Goal: Complete application form

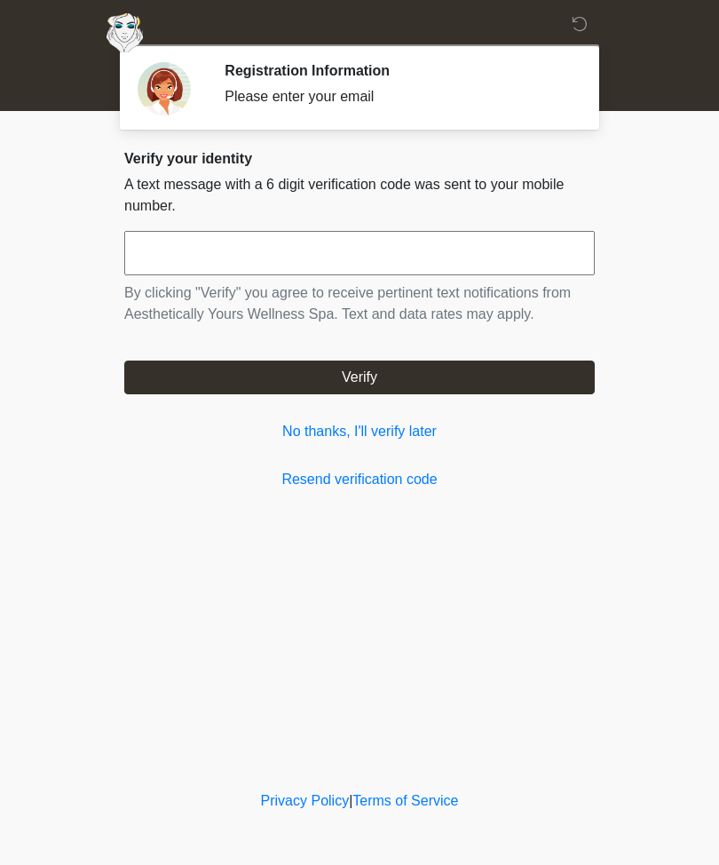
click at [417, 440] on link "No thanks, I'll verify later" at bounding box center [359, 431] width 471 height 21
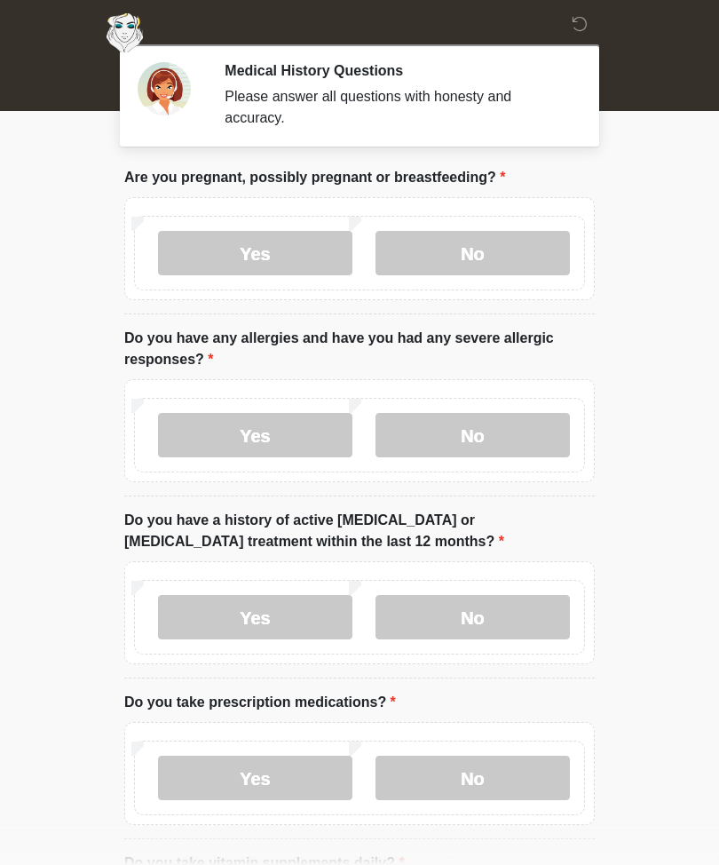
click at [496, 251] on label "No" at bounding box center [473, 253] width 194 height 44
click at [543, 417] on label "No" at bounding box center [473, 435] width 194 height 44
click at [540, 608] on label "No" at bounding box center [473, 617] width 194 height 44
click at [518, 774] on label "No" at bounding box center [473, 778] width 194 height 44
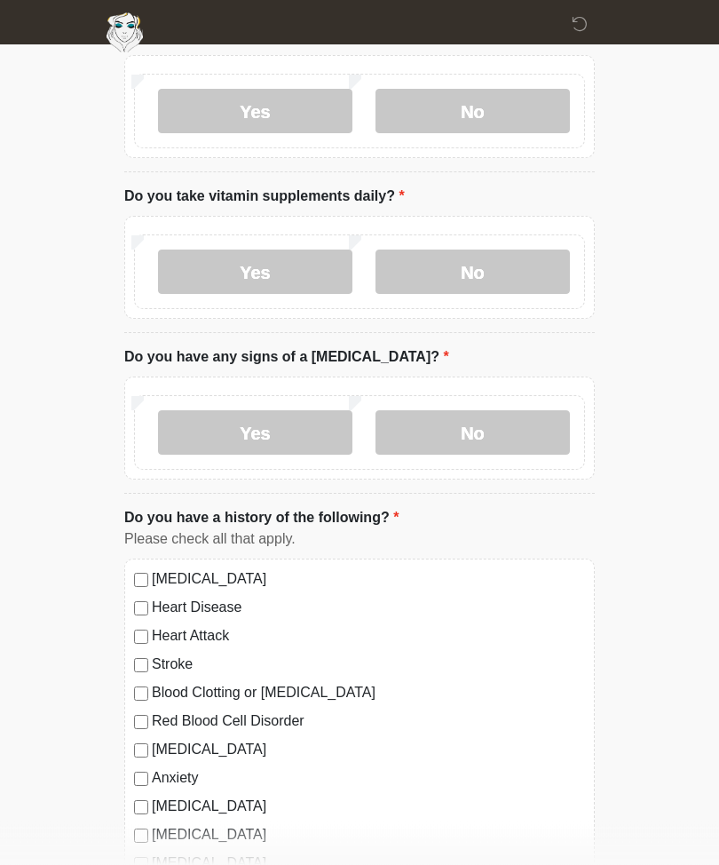
scroll to position [669, 0]
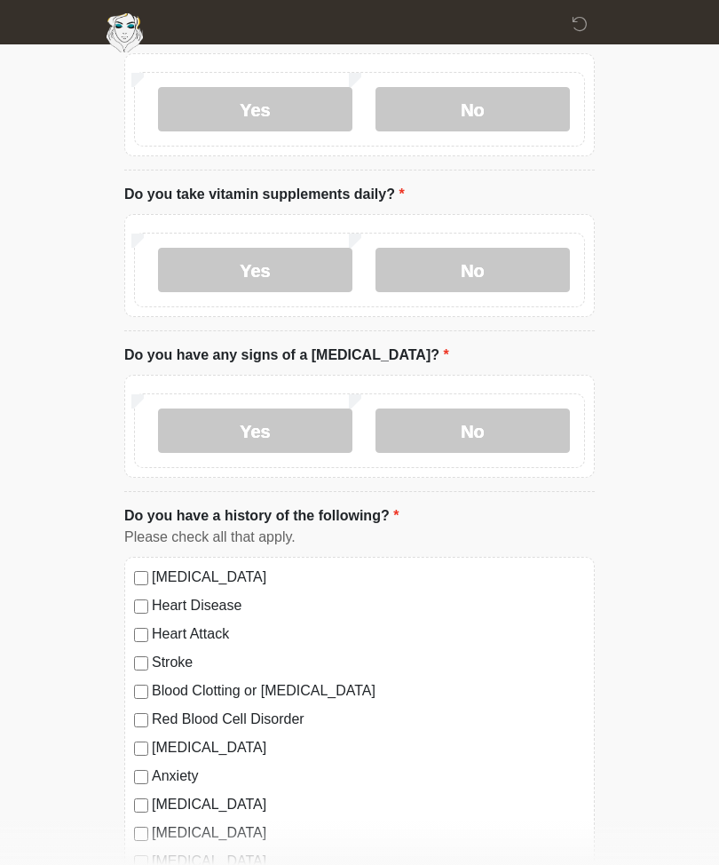
click at [501, 253] on label "No" at bounding box center [473, 270] width 194 height 44
click at [490, 422] on label "No" at bounding box center [473, 430] width 194 height 44
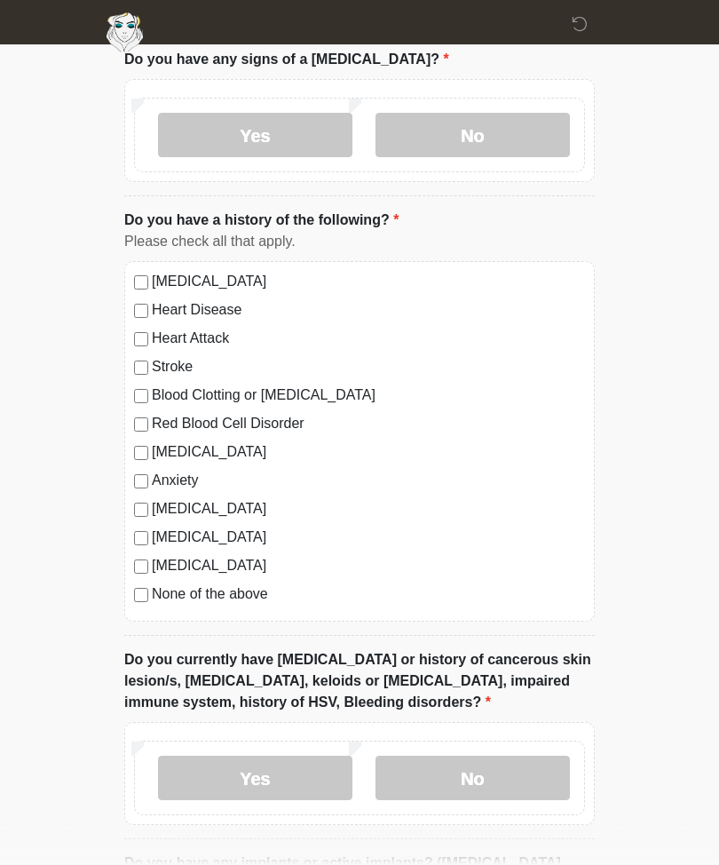
scroll to position [963, 0]
click at [158, 592] on label "None of the above" at bounding box center [368, 594] width 433 height 21
click at [144, 556] on div "[MEDICAL_DATA]" at bounding box center [359, 566] width 451 height 21
click at [157, 556] on label "[MEDICAL_DATA]" at bounding box center [368, 566] width 433 height 21
click at [491, 786] on label "No" at bounding box center [473, 778] width 194 height 44
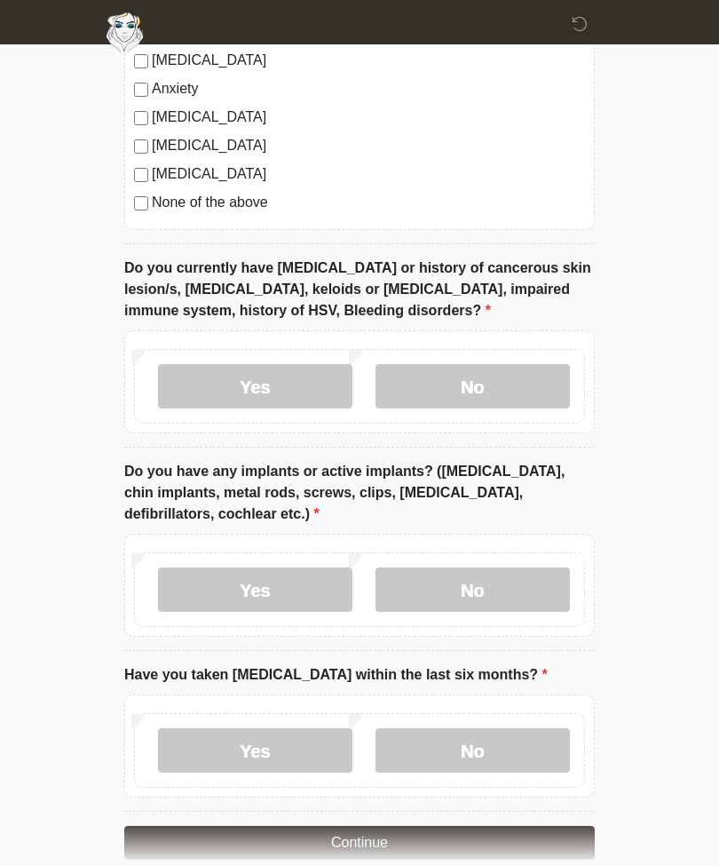
scroll to position [1357, 0]
click at [510, 589] on label "No" at bounding box center [473, 588] width 194 height 44
click at [506, 743] on label "No" at bounding box center [473, 749] width 194 height 44
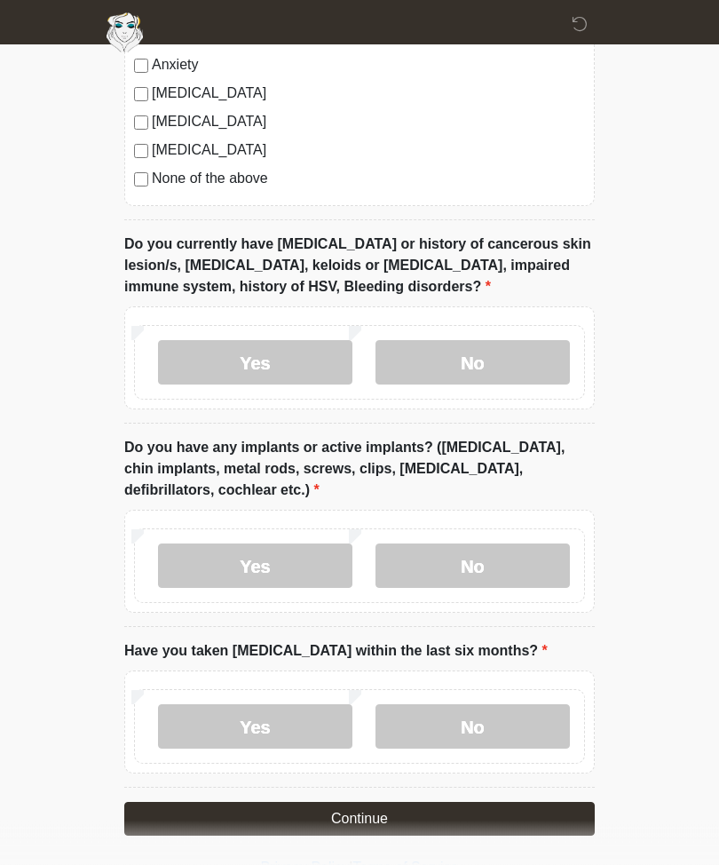
scroll to position [1378, 0]
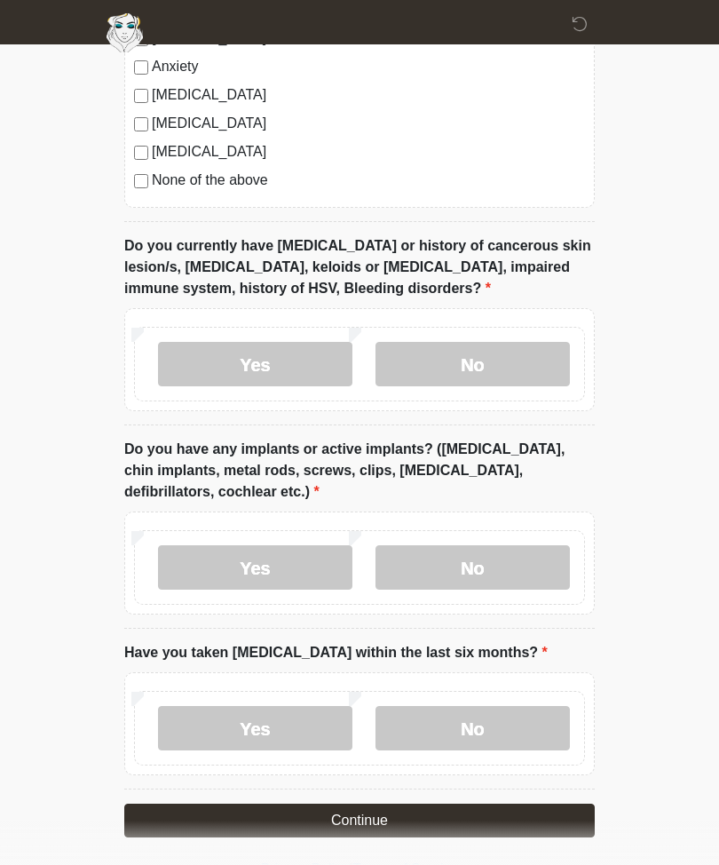
click at [388, 830] on button "Continue" at bounding box center [359, 820] width 471 height 34
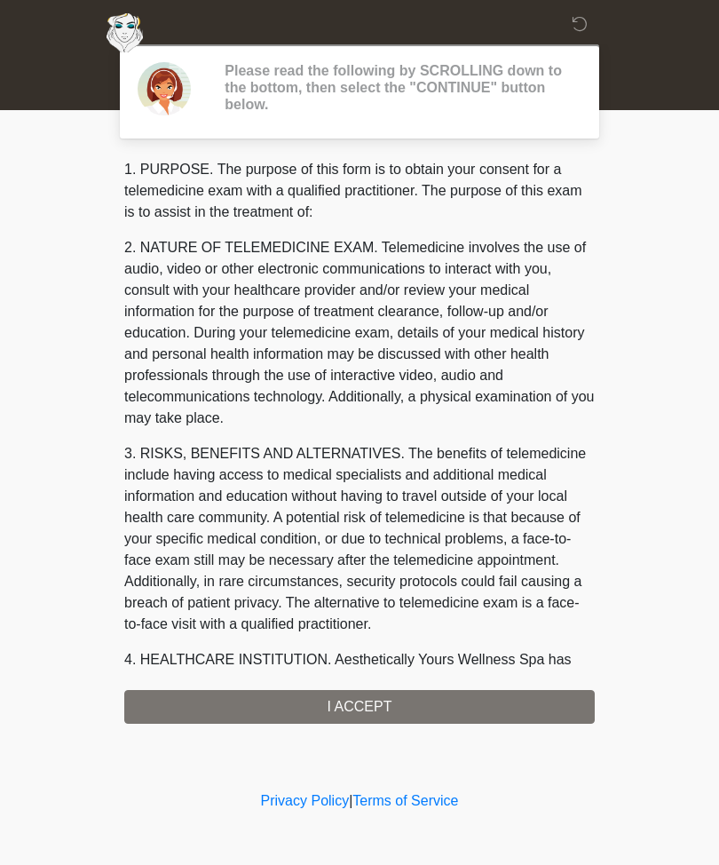
scroll to position [0, 0]
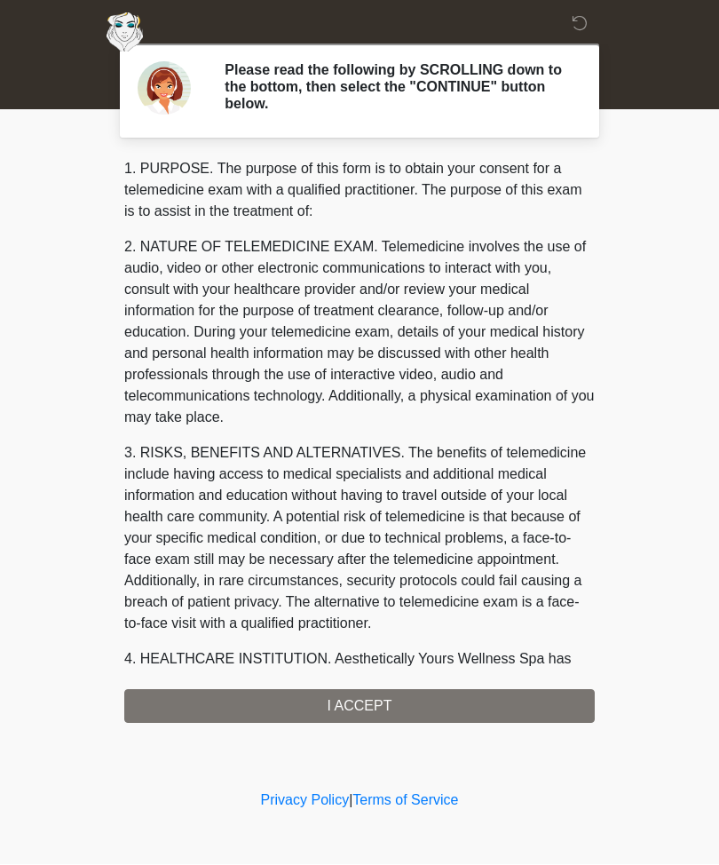
click at [431, 712] on div "1. PURPOSE. The purpose of this form is to obtain your consent for a telemedici…" at bounding box center [359, 441] width 471 height 565
click at [412, 713] on div "1. PURPOSE. The purpose of this form is to obtain your consent for a telemedici…" at bounding box center [359, 441] width 471 height 565
click at [362, 704] on div "1. PURPOSE. The purpose of this form is to obtain your consent for a telemedici…" at bounding box center [359, 441] width 471 height 565
click at [362, 703] on div "1. PURPOSE. The purpose of this form is to obtain your consent for a telemedici…" at bounding box center [359, 441] width 471 height 565
click at [384, 704] on div "1. PURPOSE. The purpose of this form is to obtain your consent for a telemedici…" at bounding box center [359, 441] width 471 height 565
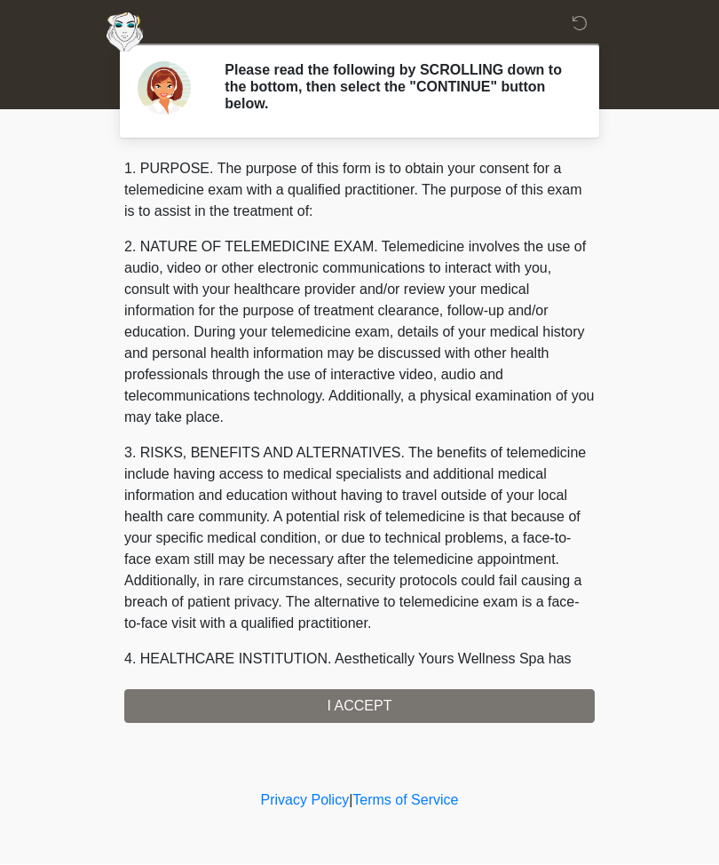
click at [352, 711] on div "1. PURPOSE. The purpose of this form is to obtain your consent for a telemedici…" at bounding box center [359, 441] width 471 height 565
click at [353, 697] on div "1. PURPOSE. The purpose of this form is to obtain your consent for a telemedici…" at bounding box center [359, 441] width 471 height 565
click at [348, 701] on div "1. PURPOSE. The purpose of this form is to obtain your consent for a telemedici…" at bounding box center [359, 441] width 471 height 565
click at [414, 707] on div "1. PURPOSE. The purpose of this form is to obtain your consent for a telemedici…" at bounding box center [359, 441] width 471 height 565
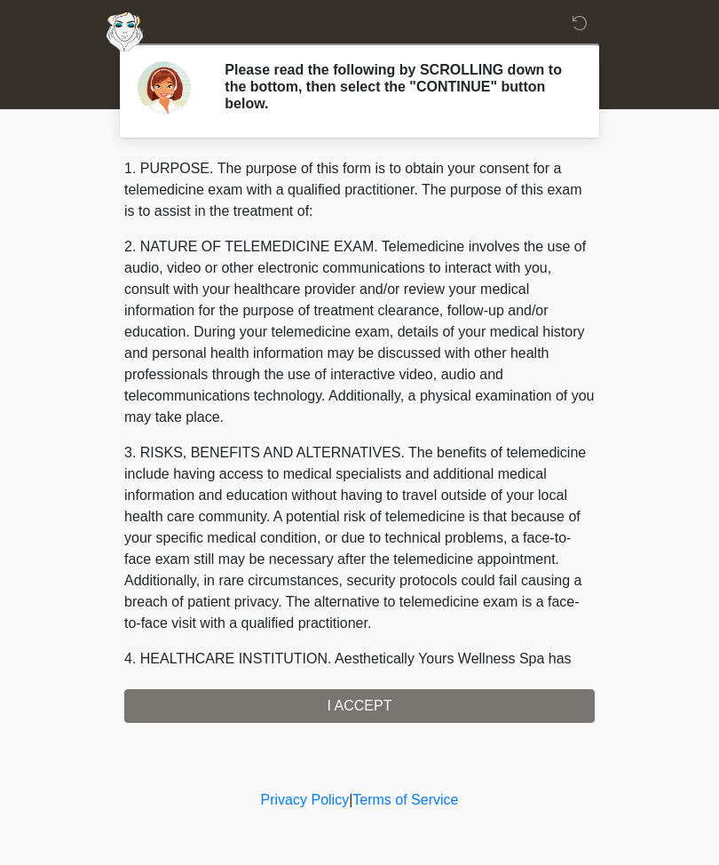
click at [416, 707] on div "1. PURPOSE. The purpose of this form is to obtain your consent for a telemedici…" at bounding box center [359, 441] width 471 height 565
click at [359, 708] on div "1. PURPOSE. The purpose of this form is to obtain your consent for a telemedici…" at bounding box center [359, 441] width 471 height 565
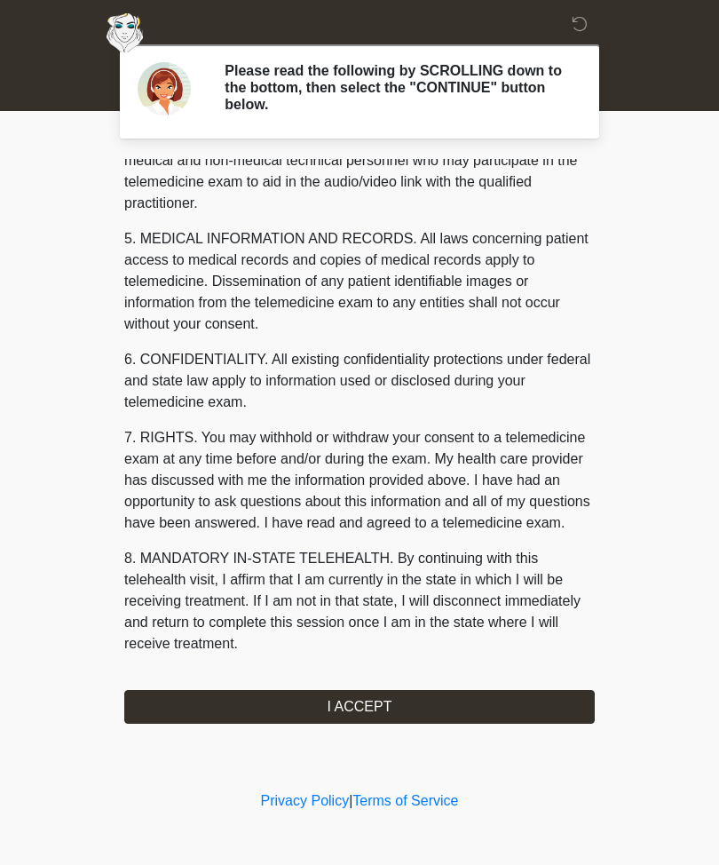
scroll to position [563, 0]
click at [376, 708] on button "I ACCEPT" at bounding box center [359, 707] width 471 height 34
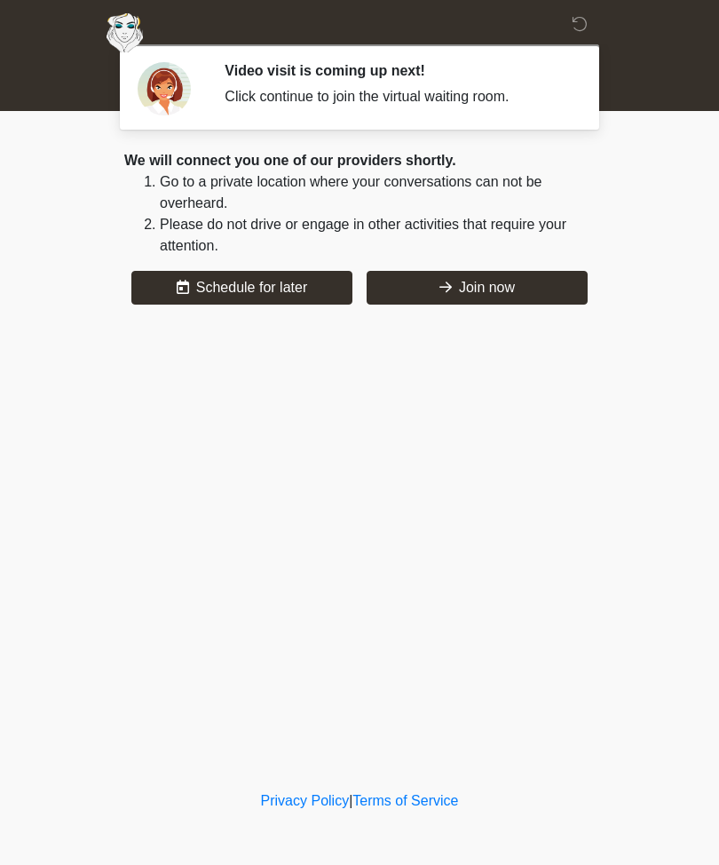
click at [455, 278] on button "Join now" at bounding box center [477, 288] width 221 height 34
